Goal: Find specific page/section: Find specific page/section

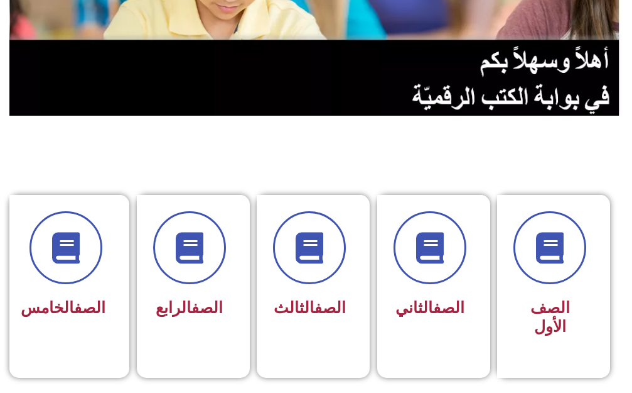
scroll to position [188, 0]
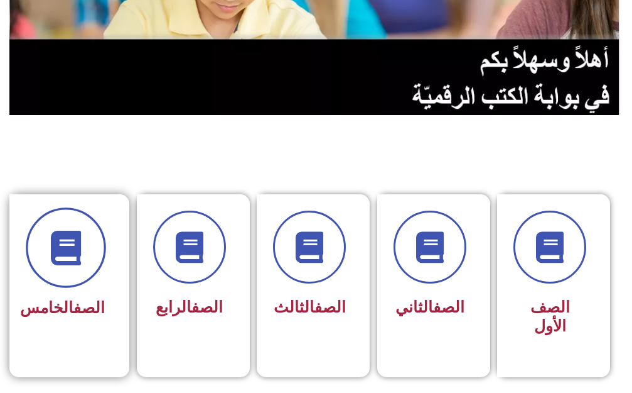
click at [50, 230] on span at bounding box center [66, 247] width 80 height 80
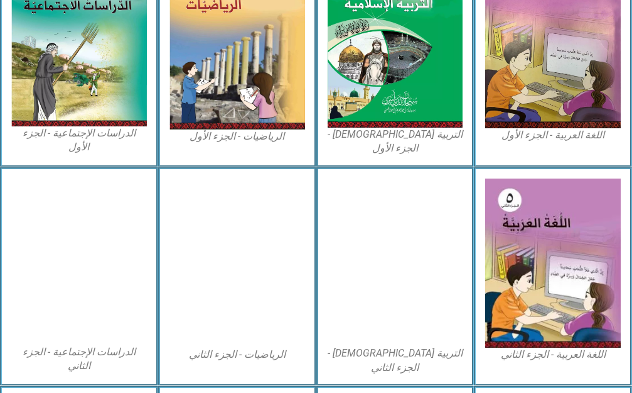
scroll to position [440, 0]
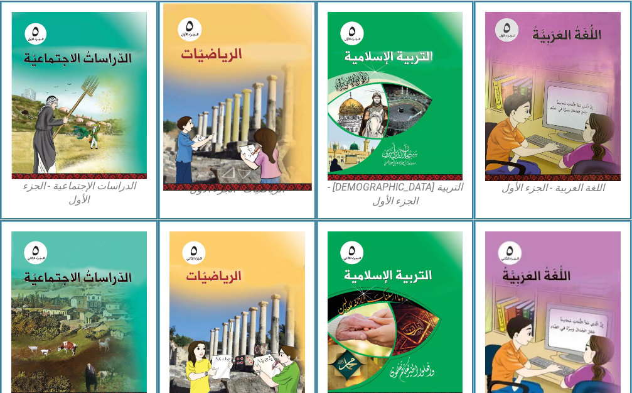
click at [238, 134] on img at bounding box center [237, 97] width 149 height 188
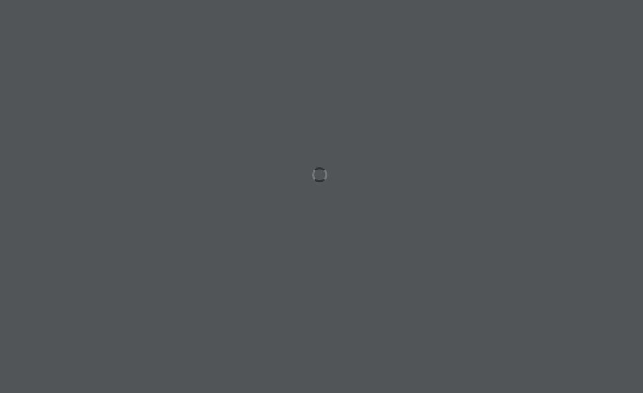
scroll to position [0, 24]
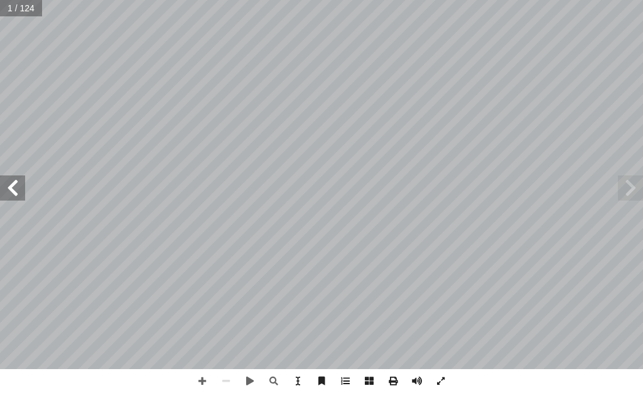
click at [20, 185] on span at bounding box center [12, 187] width 25 height 25
click at [10, 190] on span at bounding box center [12, 187] width 25 height 25
click at [634, 187] on span at bounding box center [630, 187] width 25 height 25
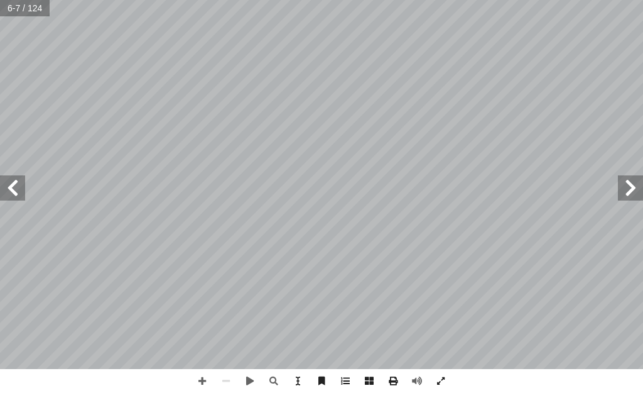
click at [18, 192] on span at bounding box center [12, 187] width 25 height 25
click at [200, 374] on span at bounding box center [202, 381] width 24 height 24
click at [227, 370] on span at bounding box center [226, 381] width 24 height 24
click at [636, 187] on span at bounding box center [630, 187] width 25 height 25
click at [627, 192] on span at bounding box center [630, 187] width 25 height 25
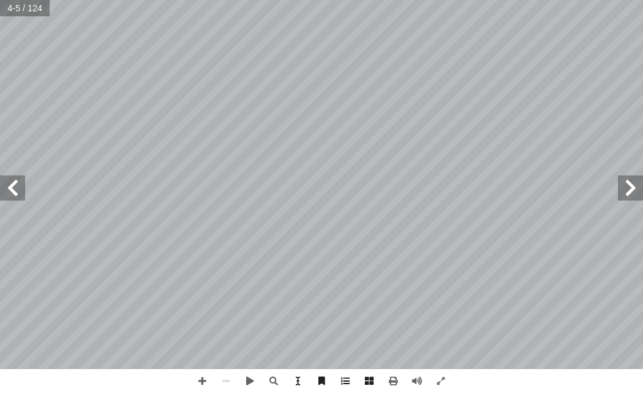
click at [627, 192] on span at bounding box center [630, 187] width 25 height 25
click at [15, 182] on span at bounding box center [12, 187] width 25 height 25
click at [203, 379] on span at bounding box center [202, 381] width 24 height 24
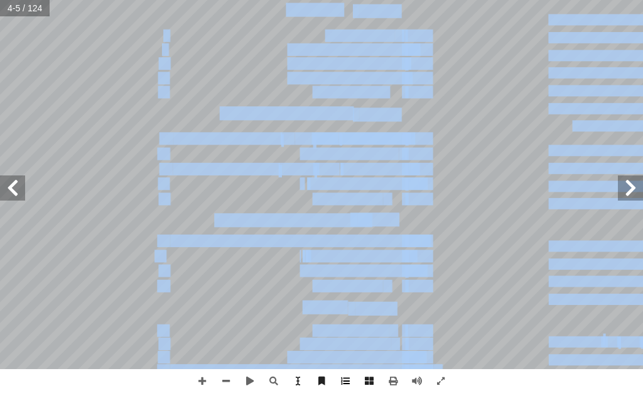
click at [353, 381] on div "مقدمة فريق التأليف مرحلة التمكين مرحلة تعليمية مهمة؛كونها تأتي محصلة للمعارف وا…" at bounding box center [321, 196] width 643 height 393
